Goal: Task Accomplishment & Management: Use online tool/utility

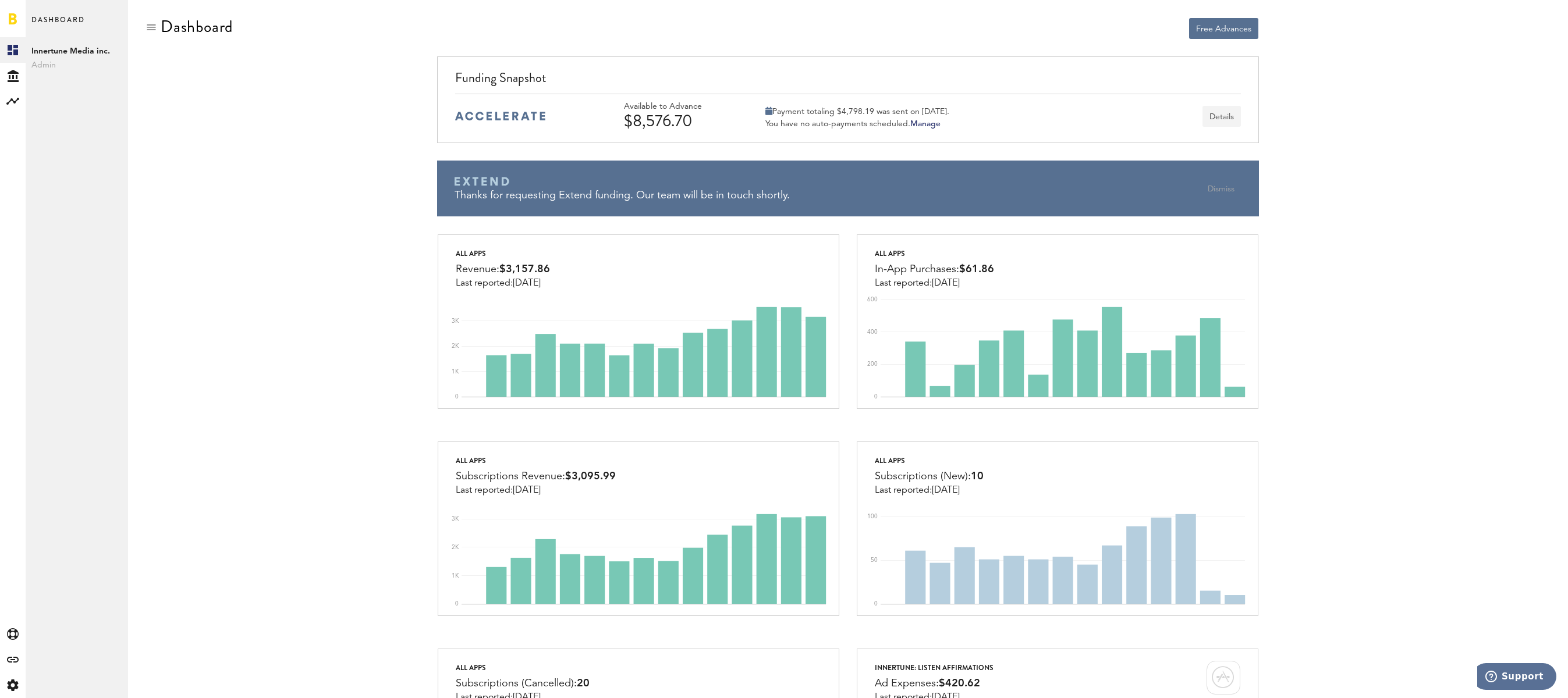
click at [1230, 113] on button "Details" at bounding box center [1222, 116] width 38 height 21
